Goal: Find contact information: Find contact information

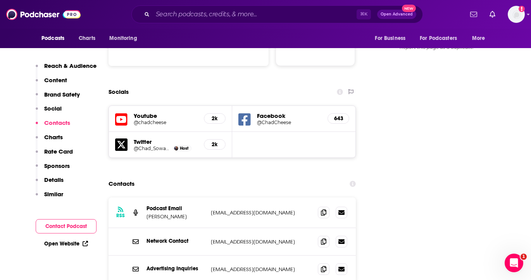
scroll to position [831, 0]
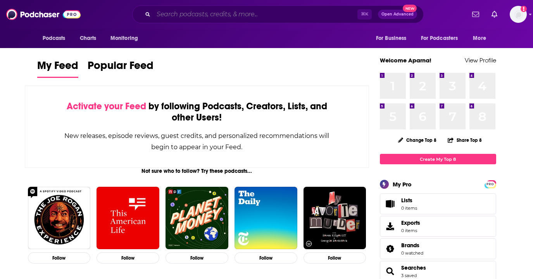
click at [243, 16] on input "Search podcasts, credits, & more..." at bounding box center [255, 14] width 204 height 12
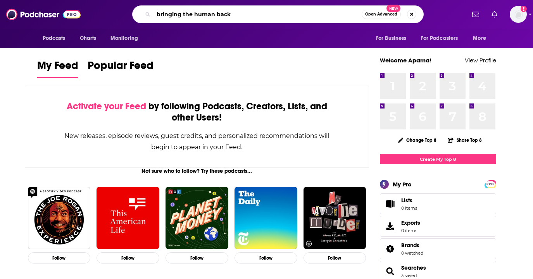
type input "bringing the human back"
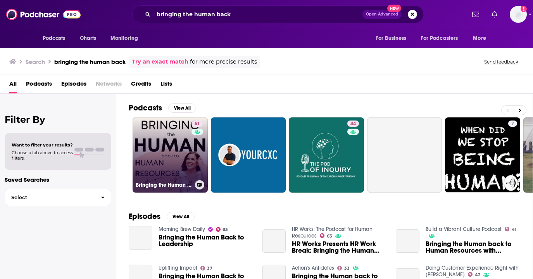
click at [177, 132] on link "51 Bringing the Human back to Human Resources" at bounding box center [169, 154] width 75 height 75
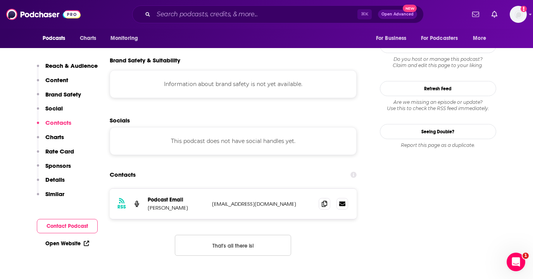
scroll to position [683, 0]
click at [325, 198] on span at bounding box center [324, 204] width 12 height 12
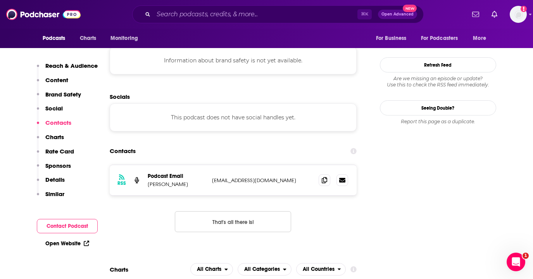
scroll to position [712, 0]
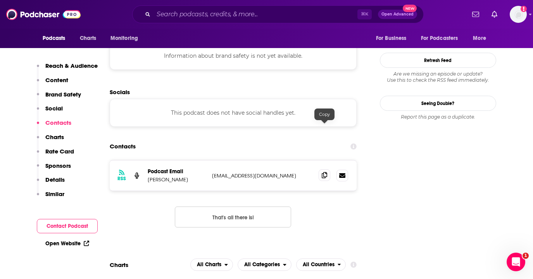
click at [323, 172] on icon at bounding box center [324, 175] width 5 height 6
click at [231, 12] on input "Search podcasts, credits, & more..." at bounding box center [255, 14] width 204 height 12
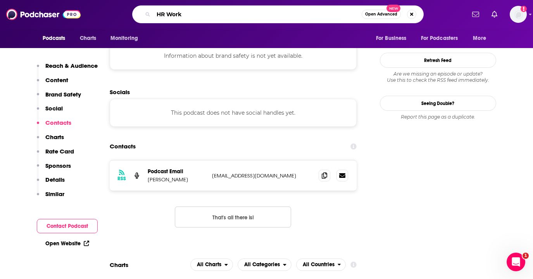
type input "HR Works"
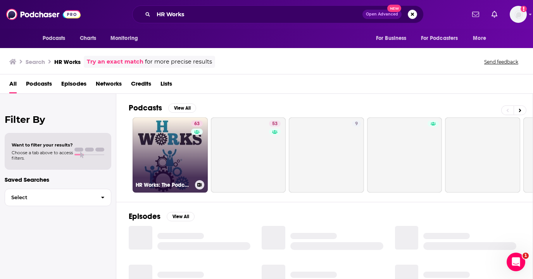
click at [156, 136] on link "63 HR Works: The Podcast for Human Resources" at bounding box center [169, 154] width 75 height 75
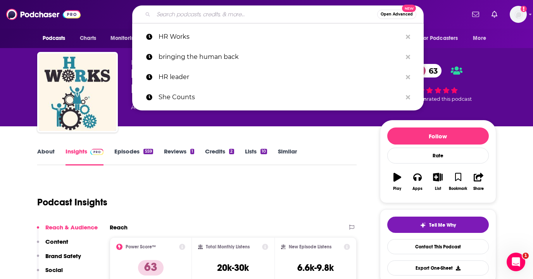
click at [229, 17] on input "Search podcasts, credits, & more..." at bounding box center [265, 14] width 224 height 12
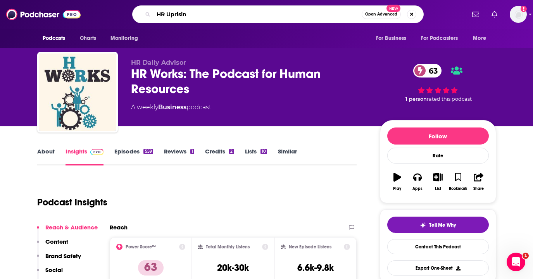
type input "HR Uprising"
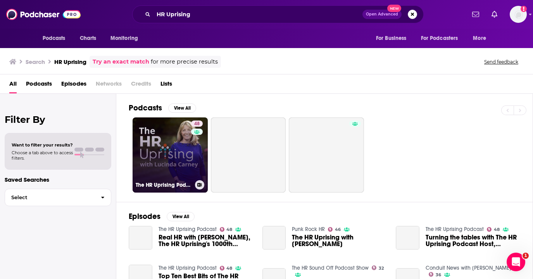
click at [150, 137] on link "48 The HR Uprising Podcast" at bounding box center [169, 154] width 75 height 75
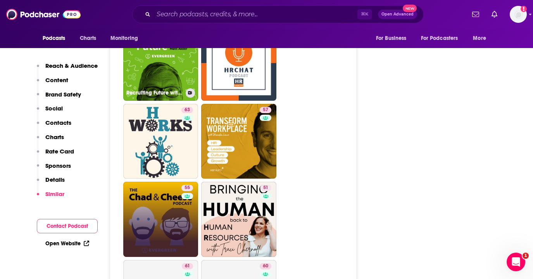
scroll to position [1688, 0]
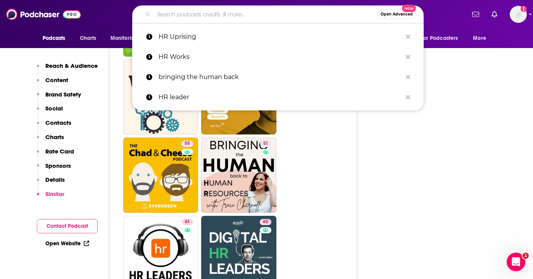
click at [215, 18] on input "Search podcasts, credits, & more..." at bounding box center [265, 14] width 224 height 12
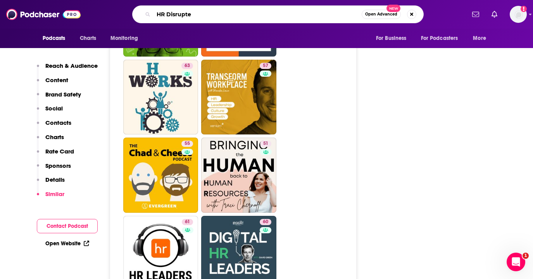
type input "HR Disrupted"
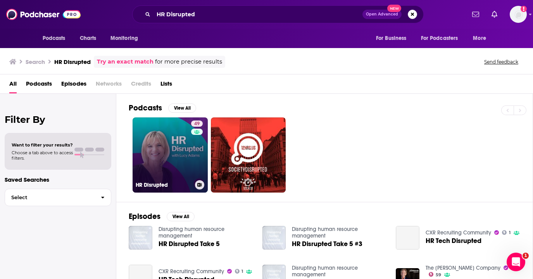
click at [161, 128] on link "49 HR Disrupted" at bounding box center [169, 154] width 75 height 75
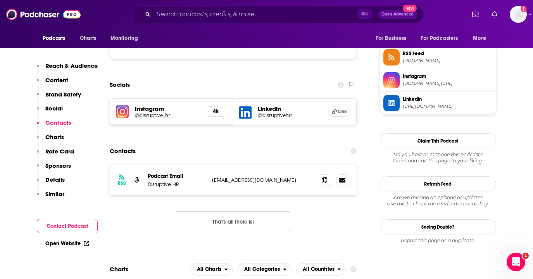
scroll to position [703, 0]
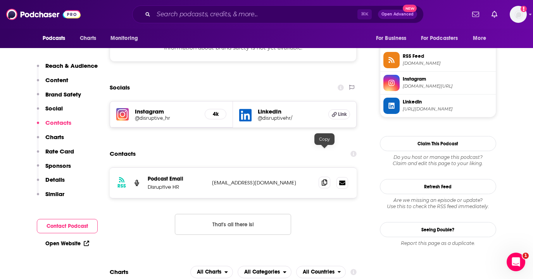
click at [322, 179] on icon at bounding box center [324, 182] width 5 height 6
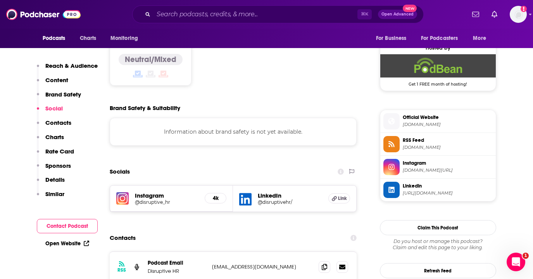
scroll to position [619, 0]
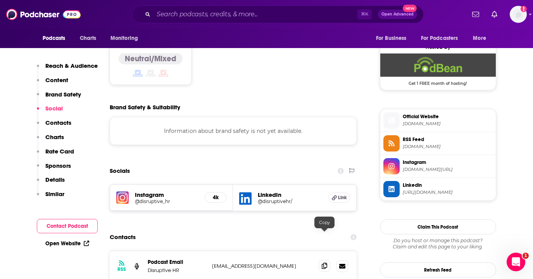
click at [322, 263] on icon at bounding box center [324, 266] width 5 height 6
click at [205, 14] on input "Search podcasts, credits, & more..." at bounding box center [255, 14] width 204 height 12
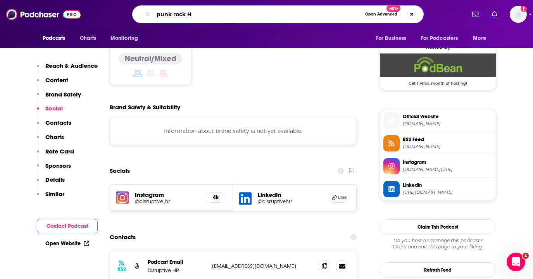
type input "punk rock HR"
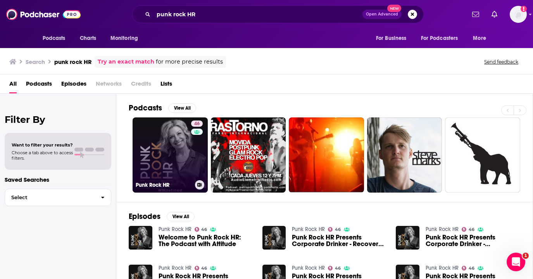
click at [161, 142] on link "46 Punk Rock HR" at bounding box center [169, 154] width 75 height 75
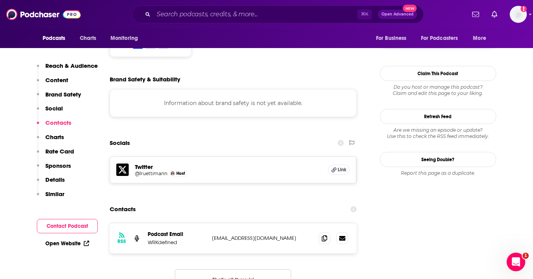
scroll to position [670, 0]
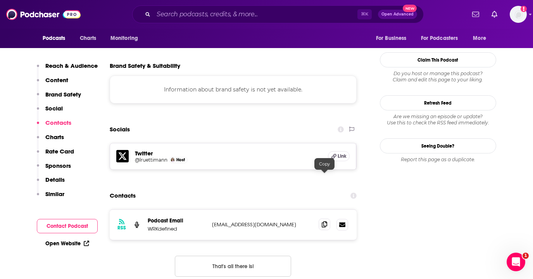
click at [324, 221] on icon at bounding box center [324, 224] width 5 height 6
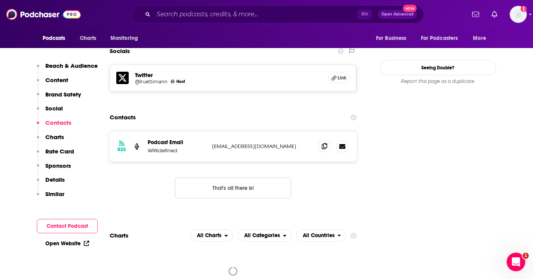
scroll to position [748, 0]
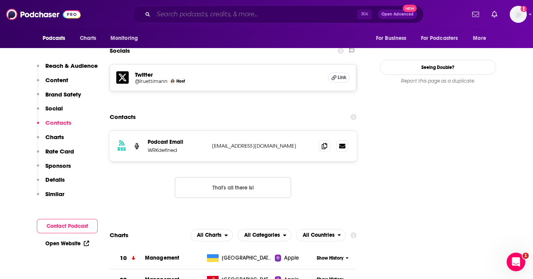
click at [285, 17] on input "Search podcasts, credits, & more..." at bounding box center [255, 14] width 204 height 12
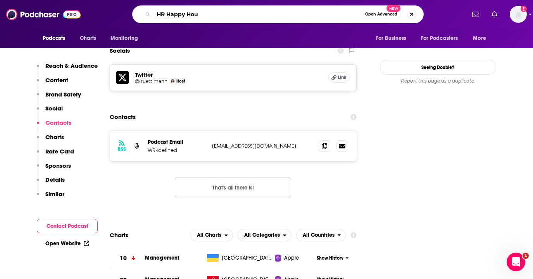
type input "HR Happy Hour"
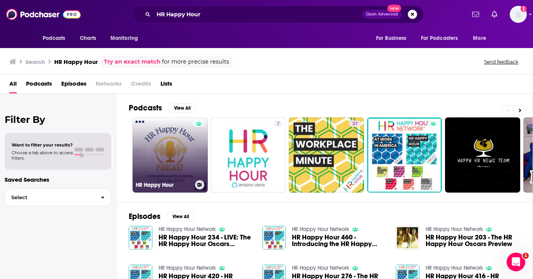
click at [152, 144] on link "HR Happy Hour" at bounding box center [169, 154] width 75 height 75
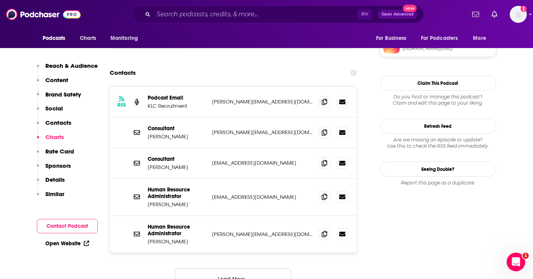
scroll to position [721, 0]
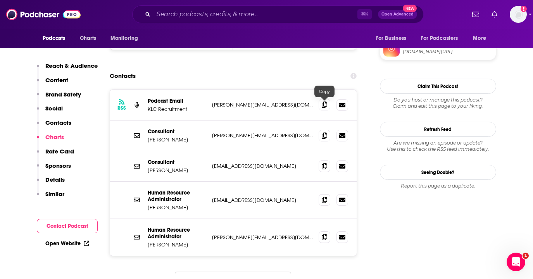
click at [325, 108] on icon at bounding box center [324, 105] width 5 height 6
drag, startPoint x: 229, startPoint y: 107, endPoint x: 282, endPoint y: 107, distance: 53.1
click at [282, 107] on p "[PERSON_NAME][EMAIL_ADDRESS][DOMAIN_NAME]" at bounding box center [262, 105] width 101 height 7
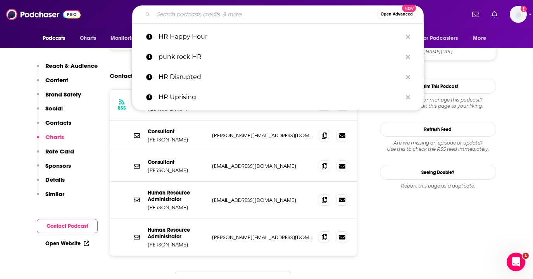
click at [222, 12] on input "Search podcasts, credits, & more..." at bounding box center [265, 14] width 224 height 12
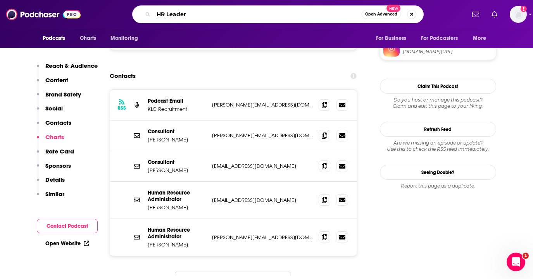
type input "HR Leaders"
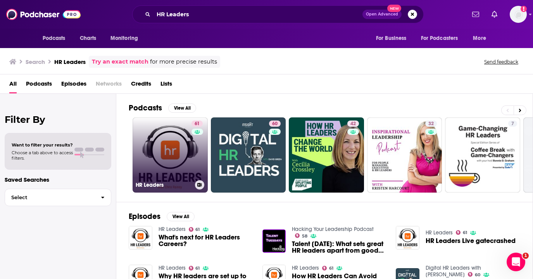
click at [171, 147] on link "61 HR Leaders" at bounding box center [169, 154] width 75 height 75
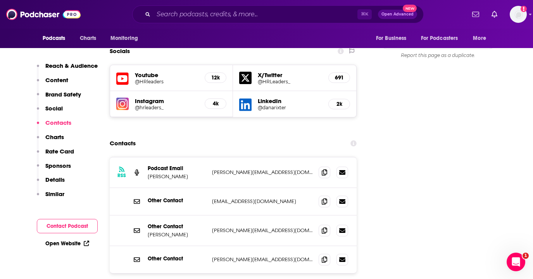
scroll to position [869, 0]
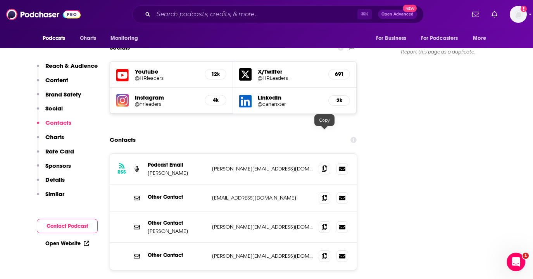
click at [324, 165] on icon at bounding box center [324, 168] width 5 height 6
click at [322, 194] on icon at bounding box center [324, 197] width 5 height 6
click at [322, 165] on icon at bounding box center [324, 168] width 5 height 6
click at [206, 15] on input "Search podcasts, credits, & more..." at bounding box center [255, 14] width 204 height 12
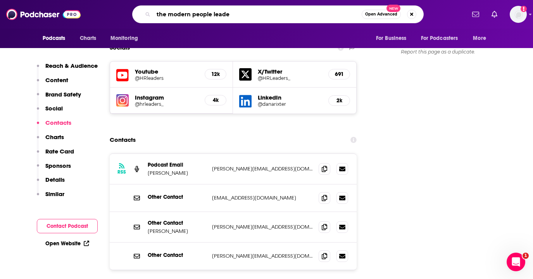
type input "the modern people leader"
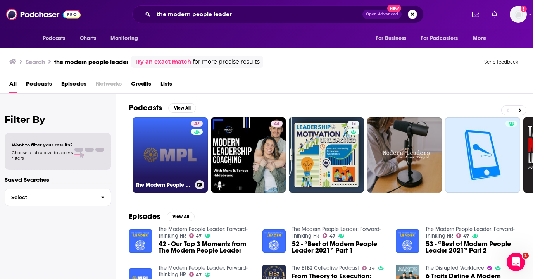
click at [162, 143] on link "47 The Modern People Leader: Forward-Thinking HR" at bounding box center [169, 154] width 75 height 75
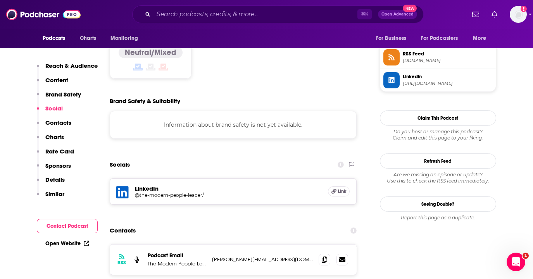
scroll to position [634, 0]
click at [326, 256] on icon at bounding box center [324, 259] width 5 height 6
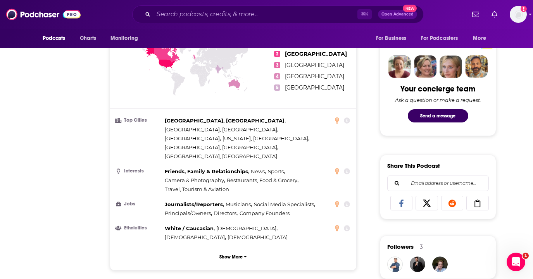
scroll to position [0, 0]
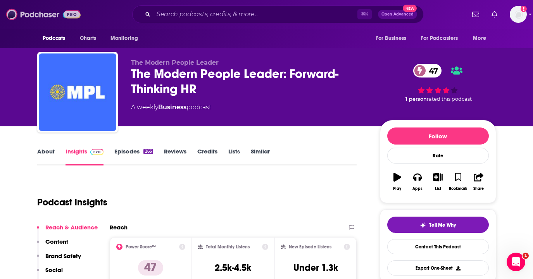
click at [54, 15] on img at bounding box center [43, 14] width 74 height 15
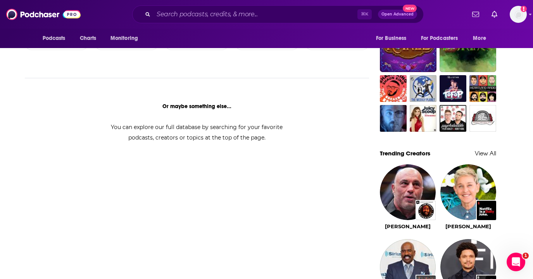
scroll to position [244, 0]
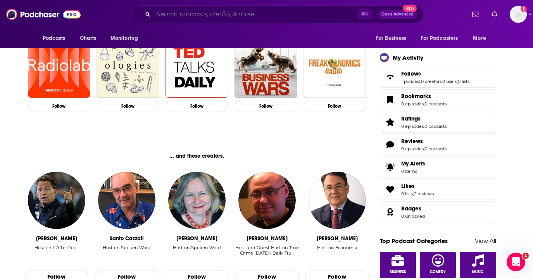
click at [189, 14] on input "Search podcasts, credits, & more..." at bounding box center [255, 14] width 204 height 12
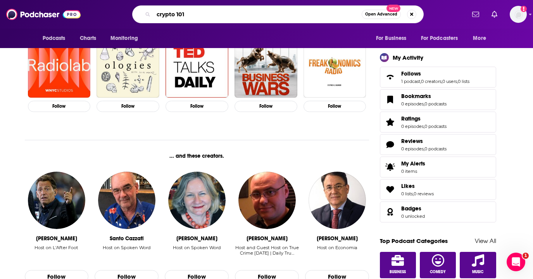
type input "crypto 101"
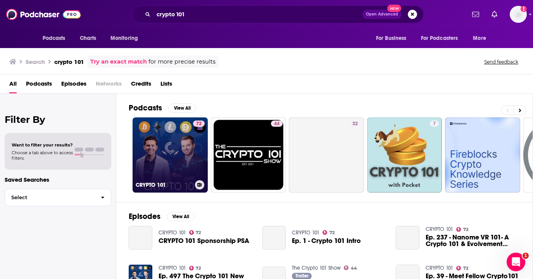
click at [174, 138] on link "72 CRYPTO 101" at bounding box center [169, 154] width 75 height 75
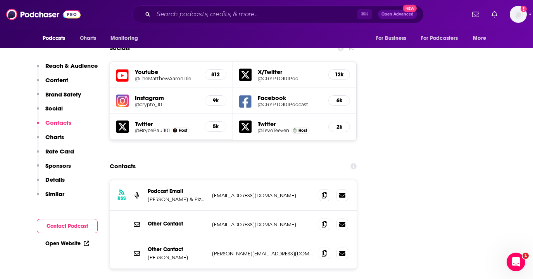
scroll to position [905, 0]
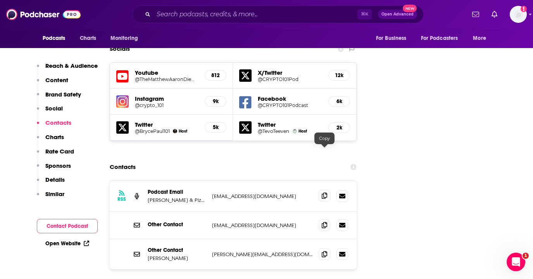
click at [322, 190] on span at bounding box center [324, 196] width 12 height 12
click at [325, 219] on span at bounding box center [324, 225] width 12 height 12
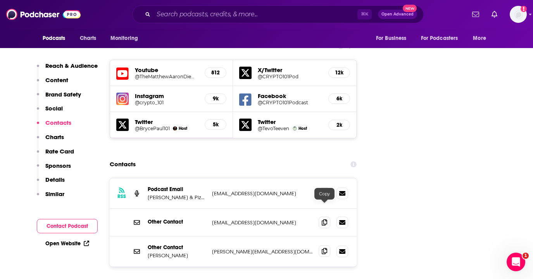
click at [323, 248] on icon at bounding box center [324, 251] width 5 height 6
